Goal: Task Accomplishment & Management: Use online tool/utility

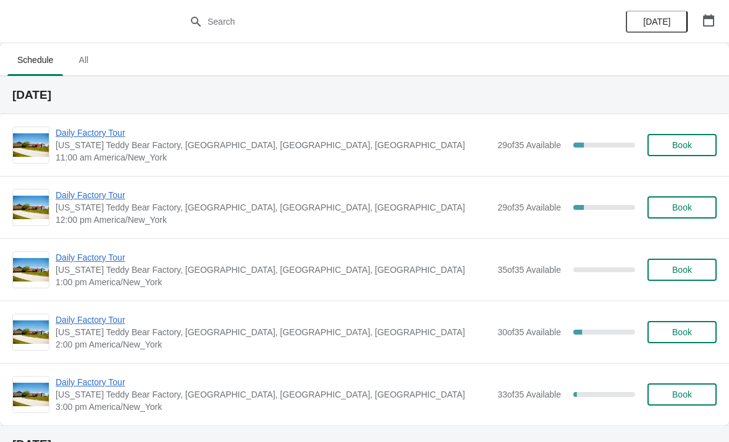
click at [76, 199] on span "Daily Factory Tour" at bounding box center [273, 195] width 435 height 12
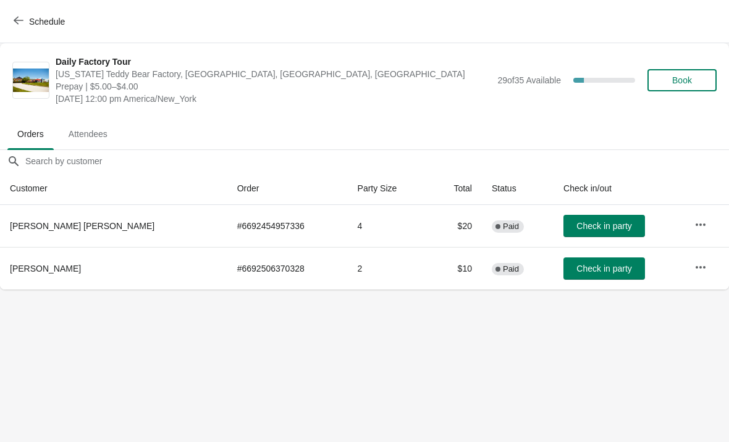
click at [595, 226] on span "Check in party" at bounding box center [603, 226] width 55 height 10
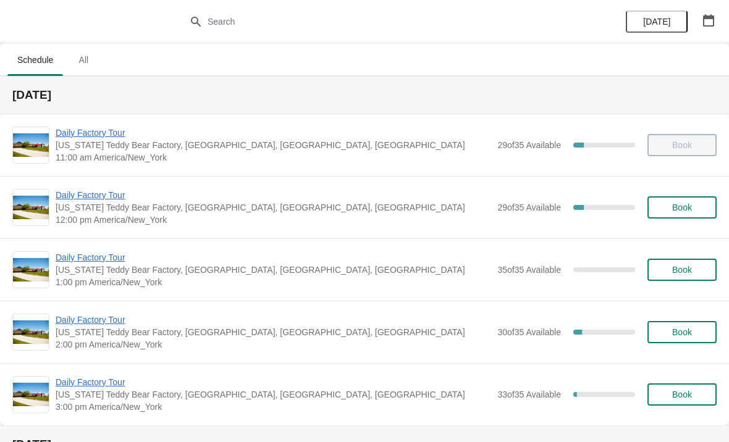
click at [114, 195] on span "Daily Factory Tour" at bounding box center [273, 195] width 435 height 12
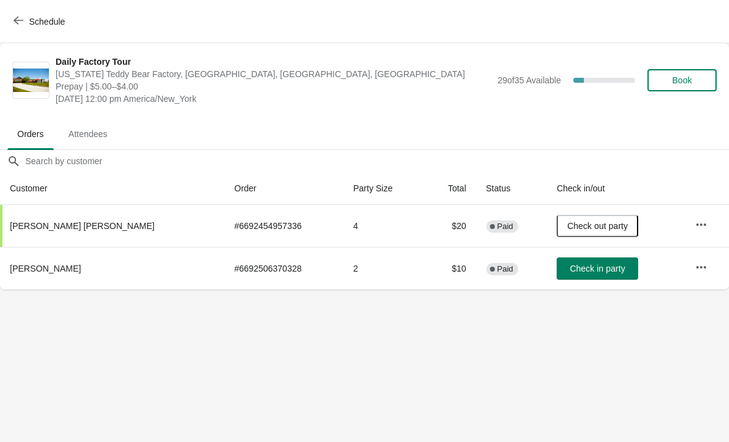
click at [572, 271] on span "Check in party" at bounding box center [596, 269] width 55 height 10
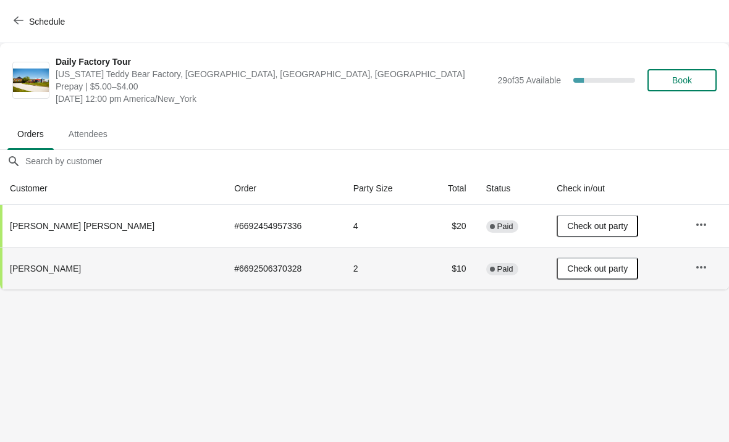
click at [25, 22] on span "Schedule" at bounding box center [40, 21] width 49 height 12
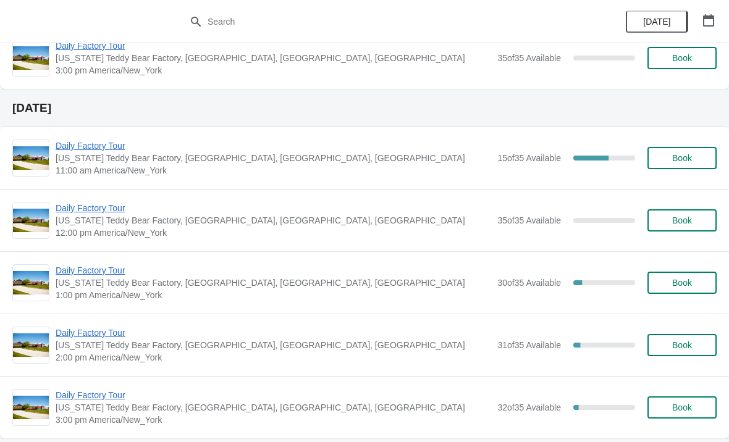
scroll to position [1038, 0]
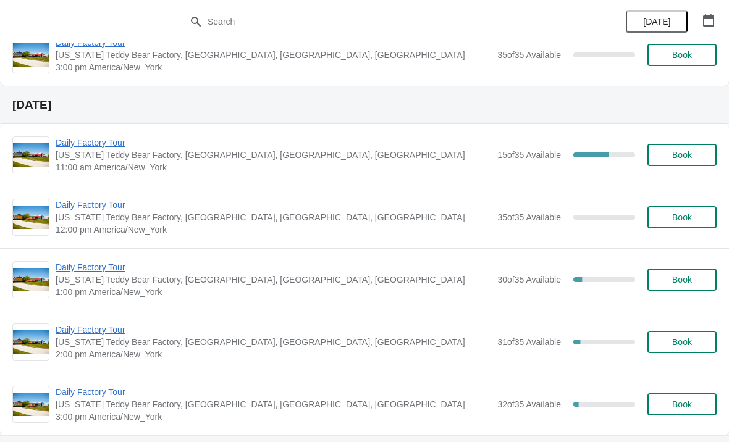
click at [106, 138] on span "Daily Factory Tour" at bounding box center [273, 142] width 435 height 12
